Goal: Transaction & Acquisition: Purchase product/service

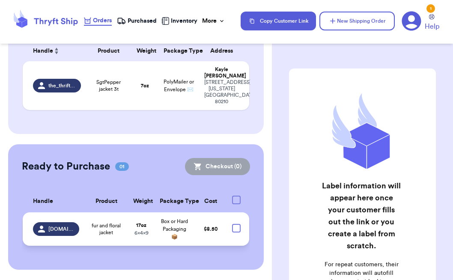
click at [89, 222] on span "fur and floral jacket" at bounding box center [106, 229] width 34 height 14
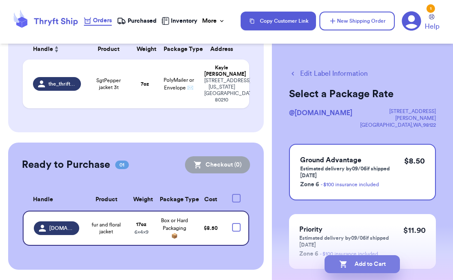
click at [373, 261] on button "Add to Cart" at bounding box center [361, 264] width 75 height 18
checkbox input "true"
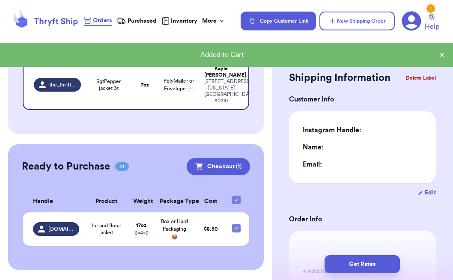
type input "0"
type input "7"
type input "0"
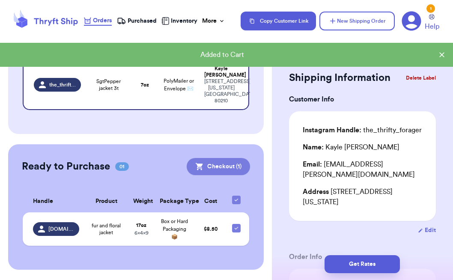
click at [187, 158] on button "Checkout ( 1 )" at bounding box center [218, 166] width 63 height 17
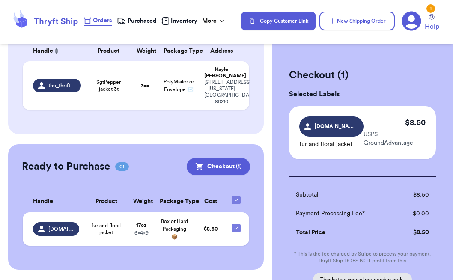
scroll to position [71, 0]
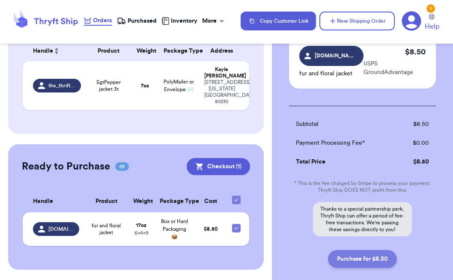
click at [360, 261] on button "Purchase for $8.50" at bounding box center [362, 259] width 69 height 18
checkbox input "false"
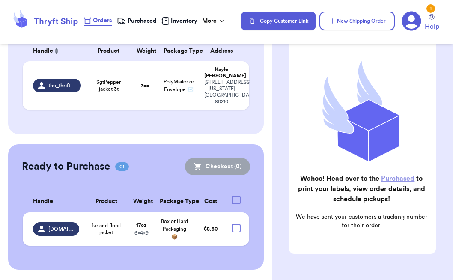
checkbox input "true"
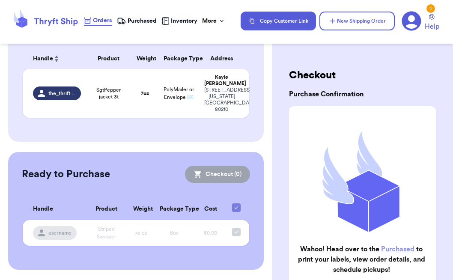
scroll to position [0, 0]
click at [146, 21] on span "Purchased" at bounding box center [142, 21] width 29 height 9
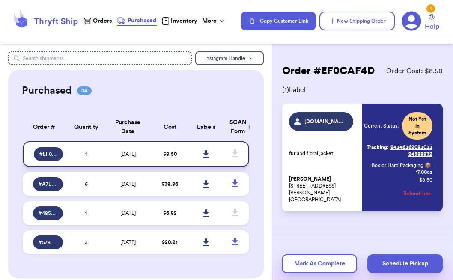
scroll to position [4, 0]
click at [208, 158] on icon at bounding box center [206, 153] width 6 height 7
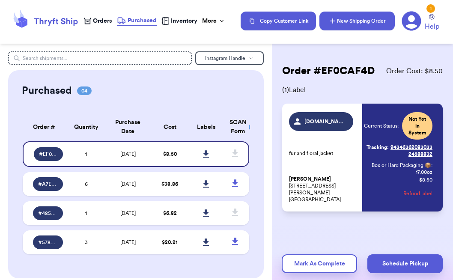
scroll to position [0, 0]
